Goal: Transaction & Acquisition: Purchase product/service

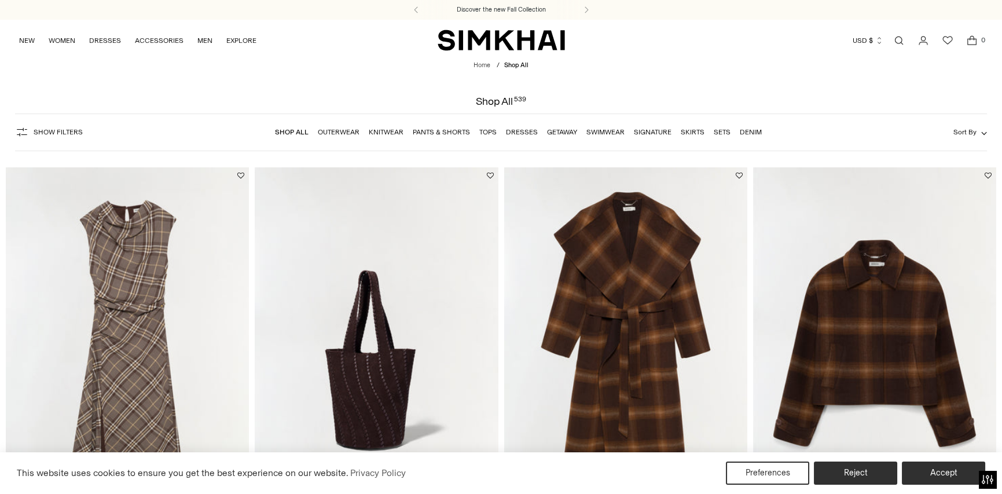
click at [522, 129] on link "Dresses" at bounding box center [522, 132] width 32 height 8
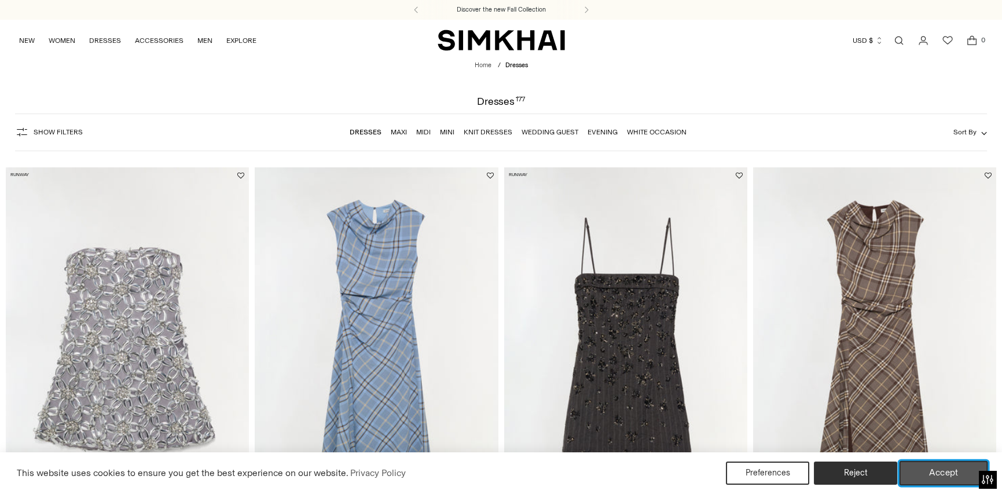
click at [931, 471] on button "Accept" at bounding box center [943, 473] width 89 height 24
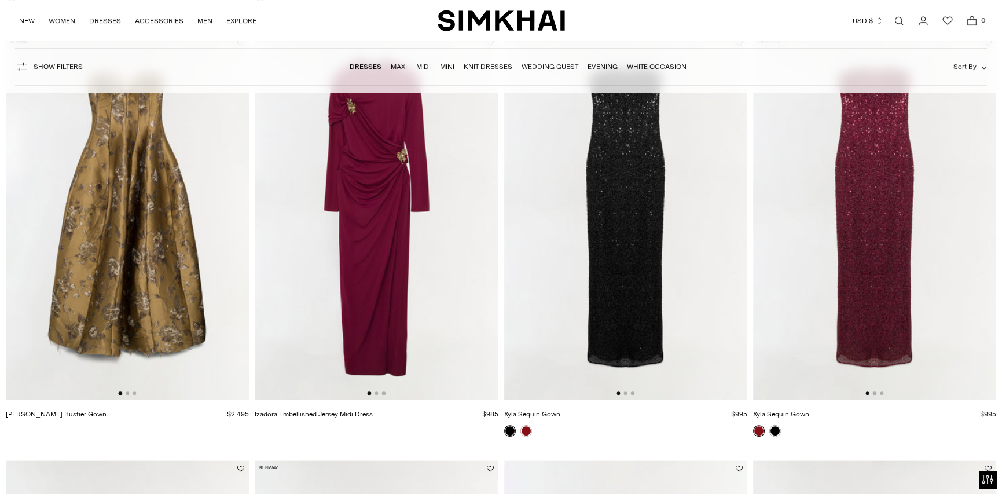
scroll to position [1389, 0]
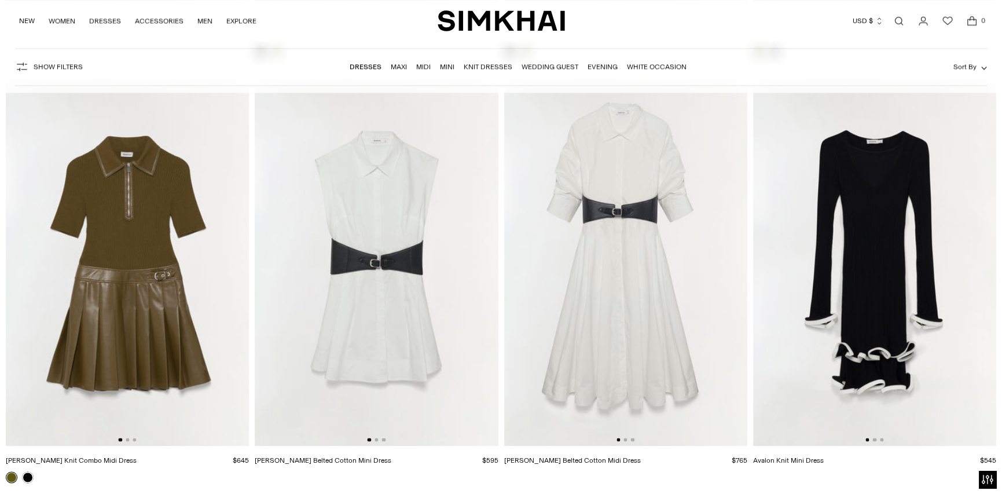
scroll to position [5209, 0]
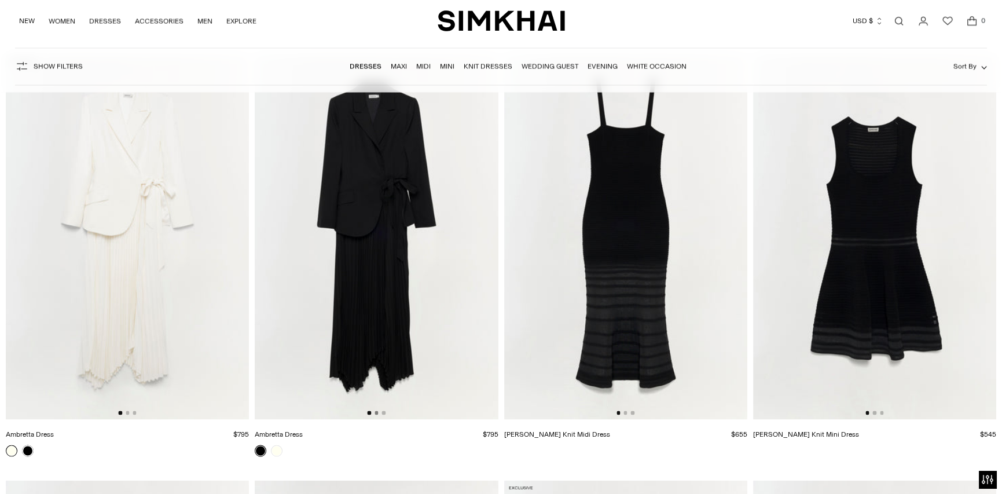
click at [376, 413] on button "Go to slide 2" at bounding box center [375, 411] width 3 height 3
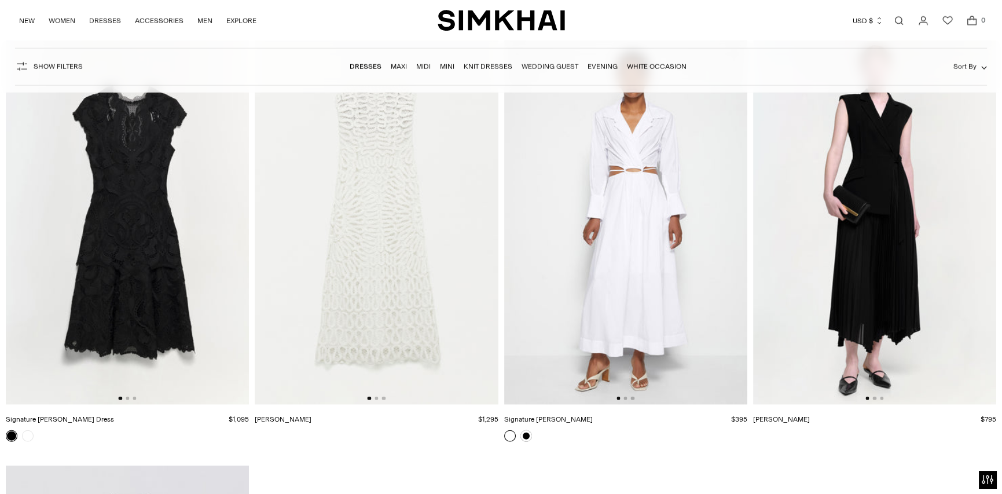
scroll to position [18406, 0]
